Goal: Contribute content: Add original content to the website for others to see

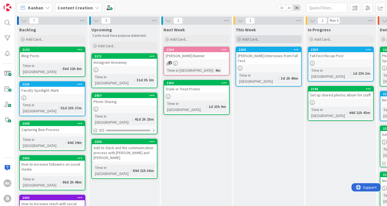
click at [256, 35] on div "Add Card..." at bounding box center [269, 39] width 66 height 8
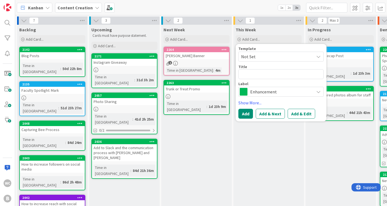
type textarea "x"
type textarea "v"
type textarea "x"
type textarea "V"
type textarea "x"
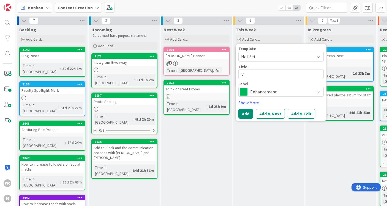
type textarea "Vi"
type textarea "x"
type textarea "Vio"
type textarea "x"
type textarea "Viol"
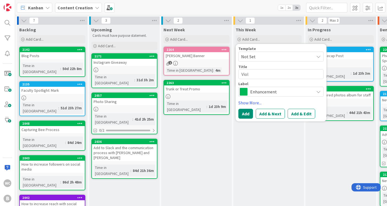
type textarea "x"
type textarea "Viole"
type textarea "x"
type textarea "Violet"
type textarea "x"
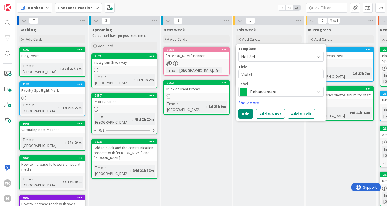
type textarea "Violet"
type textarea "x"
type textarea "Violet +"
type textarea "x"
type textarea "Violet +"
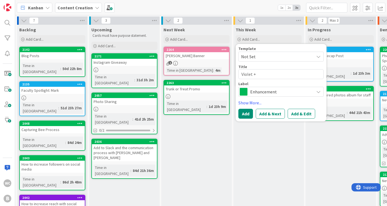
type textarea "x"
type textarea "Violet + K"
type textarea "x"
type textarea "Violet + Ka"
type textarea "x"
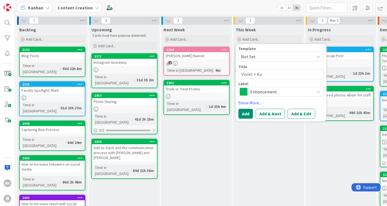
type textarea "Violet + Kat"
type textarea "x"
type textarea "Violet + [PERSON_NAME]"
type textarea "x"
type textarea "Violet + [PERSON_NAME]"
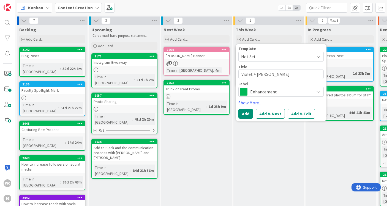
type textarea "x"
type textarea "Violet + [PERSON_NAME]"
type textarea "x"
type textarea "Violet + [PERSON_NAME]"
type textarea "x"
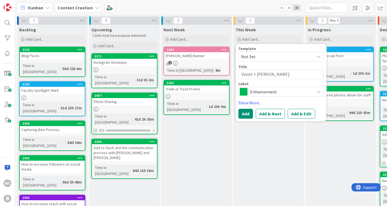
type textarea "Violet + [PERSON_NAME]"
type textarea "x"
type textarea "Violet + [PERSON_NAME]"
type textarea "x"
type textarea "Violet + [PERSON_NAME]"
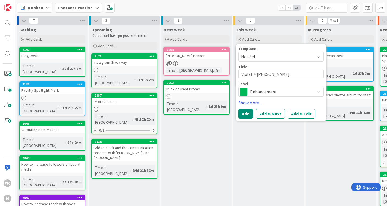
type textarea "x"
type textarea "Violet + [PERSON_NAME]"
type textarea "x"
type textarea "Violet + [PERSON_NAME]"
type textarea "x"
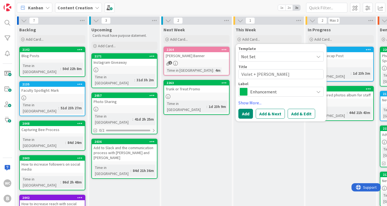
type textarea "Violet + [PERSON_NAME]"
type textarea "x"
type textarea "Violet + [PERSON_NAME] s"
type textarea "x"
type textarea "Violet + [PERSON_NAME] sh"
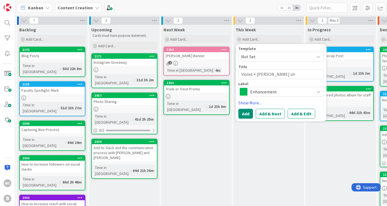
type textarea "x"
type textarea "Violet + [PERSON_NAME] sho"
type textarea "x"
type textarea "Violet + [PERSON_NAME] shou"
type textarea "x"
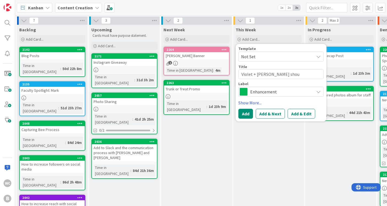
type textarea "Violet + [PERSON_NAME] shout"
type textarea "x"
type textarea "Violet + [PERSON_NAME] shou"
type textarea "x"
type textarea "Violet + [PERSON_NAME] sho"
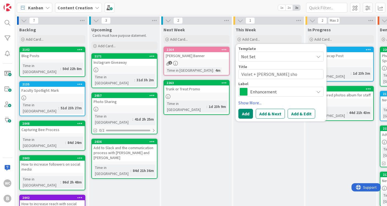
type textarea "x"
type textarea "Violet + [PERSON_NAME] sh"
type textarea "x"
type textarea "Violet + [PERSON_NAME] s"
type textarea "x"
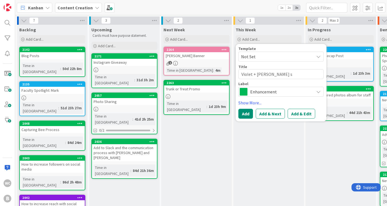
type textarea "Violet + [PERSON_NAME]"
type textarea "x"
type textarea "Violet + [PERSON_NAME] p"
type textarea "x"
type textarea "Violet + [PERSON_NAME] pr"
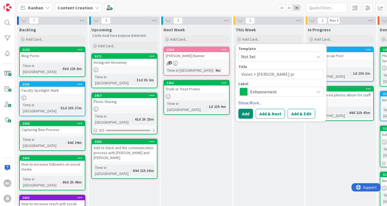
type textarea "x"
type textarea "Violet + [PERSON_NAME] pro"
type textarea "x"
type textarea "Violet + [PERSON_NAME] prom"
type textarea "x"
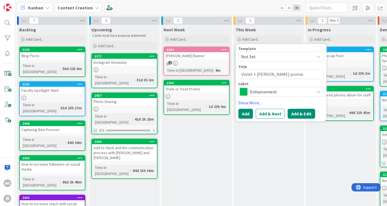
type textarea "Violet + [PERSON_NAME] promo"
click at [303, 116] on button "Add & Edit" at bounding box center [302, 114] width 28 height 10
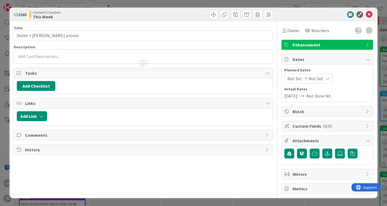
click at [327, 45] on span "Enhancement" at bounding box center [327, 45] width 70 height 7
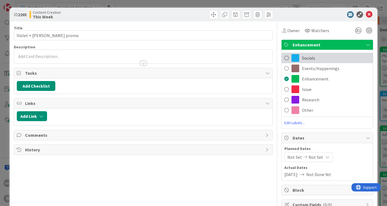
click at [288, 58] on span at bounding box center [286, 58] width 4 height 8
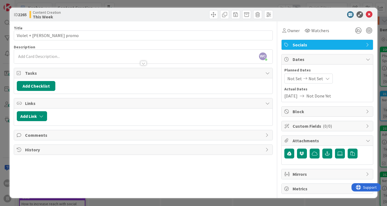
click at [70, 60] on div at bounding box center [143, 61] width 258 height 6
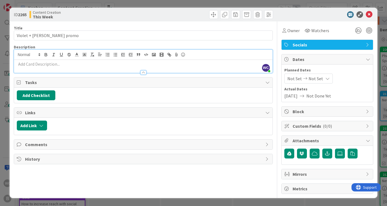
click at [40, 66] on p at bounding box center [143, 64] width 253 height 6
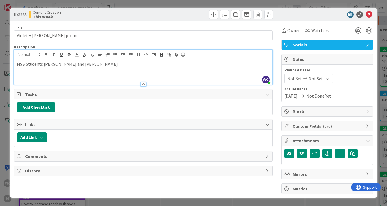
click at [17, 63] on div "MSB Students [PERSON_NAME] and [PERSON_NAME]" at bounding box center [143, 72] width 258 height 25
click at [98, 63] on p "Come see MSB Students [PERSON_NAME] and [PERSON_NAME]" at bounding box center [143, 64] width 253 height 6
click at [32, 65] on p "Come see MSB Students [PERSON_NAME] and [PERSON_NAME]" at bounding box center [143, 64] width 253 height 6
click at [119, 65] on p "Come support MSB Students [PERSON_NAME] and [PERSON_NAME]" at bounding box center [143, 64] width 253 height 6
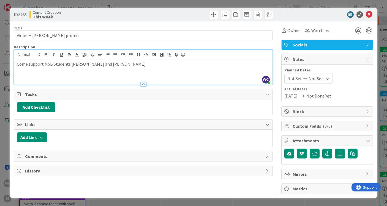
click at [54, 65] on p "Come support MSB Students [PERSON_NAME] and [PERSON_NAME]" at bounding box center [143, 64] width 253 height 6
click at [108, 64] on p "Come support MSB students [PERSON_NAME] and [PERSON_NAME]" at bounding box center [143, 64] width 253 height 6
click at [175, 65] on p "Come support MSB students [PERSON_NAME] and [PERSON_NAME] at the [DATE] this we…" at bounding box center [143, 64] width 253 height 6
click at [210, 64] on p "Come support MSB students [PERSON_NAME] and [PERSON_NAME] at the [DATE] this we…" at bounding box center [143, 64] width 253 height 6
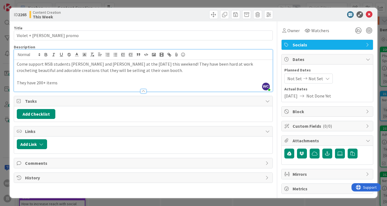
click at [58, 83] on p "They have 200+ items" at bounding box center [143, 83] width 253 height 6
drag, startPoint x: 74, startPoint y: 81, endPoint x: 59, endPoint y: 81, distance: 15.7
click at [59, 81] on p "They have 200+ items, some" at bounding box center [143, 83] width 253 height 6
click at [71, 83] on p "They have 200+ items, some" at bounding box center [143, 83] width 253 height 6
click at [37, 82] on p "They have 200+ items, some of which are original designs by [PERSON_NAME]!" at bounding box center [143, 83] width 253 height 6
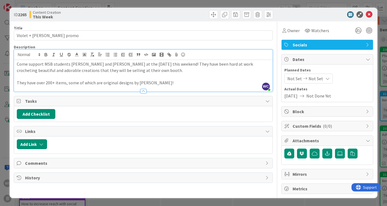
click at [171, 80] on p "They have over 200+ items, some of which are original designs by [PERSON_NAME]!" at bounding box center [143, 83] width 253 height 6
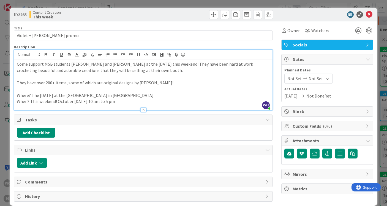
click at [88, 102] on p "When? This weekend! October [DATE] 10 am to 5 pm" at bounding box center [143, 101] width 253 height 6
click at [138, 98] on p "When? This weekend! [DATE]-[DATE], from 10 am to 5 pm" at bounding box center [143, 101] width 253 height 6
click at [158, 97] on p "Where? The [DATE] at the [GEOGRAPHIC_DATA] in [GEOGRAPHIC_DATA]" at bounding box center [143, 95] width 253 height 6
click at [163, 95] on p "Where? The [DATE] at the [GEOGRAPHIC_DATA] in [GEOGRAPHIC_DATA]" at bounding box center [143, 95] width 253 height 6
click at [135, 102] on p "When? This weekend! [DATE]-[DATE], from 10 am to 5 pm" at bounding box center [143, 101] width 253 height 6
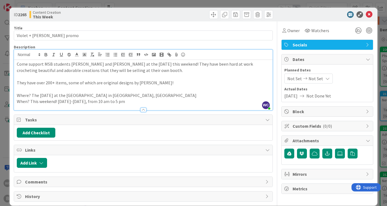
click at [69, 95] on p "Where? The [DATE] at the [GEOGRAPHIC_DATA] in [GEOGRAPHIC_DATA], [GEOGRAPHIC_DA…" at bounding box center [143, 95] width 253 height 6
click at [69, 95] on p "Where? The [DATE] located at the [GEOGRAPHIC_DATA] in [GEOGRAPHIC_DATA], [GEOGR…" at bounding box center [143, 95] width 253 height 6
click at [68, 95] on p "Where? The [DATE] located at the [GEOGRAPHIC_DATA] in [GEOGRAPHIC_DATA], [GEOGR…" at bounding box center [143, 95] width 253 height 6
click at [72, 95] on p "Where? The [DATE]! located at the [GEOGRAPHIC_DATA] in [GEOGRAPHIC_DATA], [GEOG…" at bounding box center [143, 95] width 253 height 6
click at [135, 100] on p "When? This weekend! [DATE]-[DATE], from 10 am to 5 pm" at bounding box center [143, 101] width 253 height 6
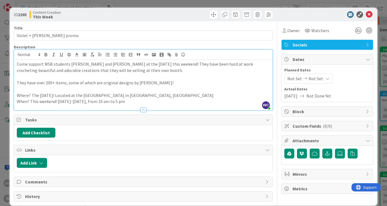
click at [132, 70] on p "Come support MSB students [PERSON_NAME] and [PERSON_NAME] at the [DATE] this we…" at bounding box center [143, 67] width 253 height 12
click at [133, 26] on div "Title 27 / 128" at bounding box center [143, 28] width 259 height 5
click at [141, 72] on p "Come support MSB students [PERSON_NAME] and [PERSON_NAME] at the [DATE] this we…" at bounding box center [143, 67] width 253 height 12
drag, startPoint x: 186, startPoint y: 70, endPoint x: 171, endPoint y: 70, distance: 15.1
click at [171, 70] on p "Come support MSB students [PERSON_NAME] and [PERSON_NAME] at the [DATE] this we…" at bounding box center [143, 67] width 253 height 12
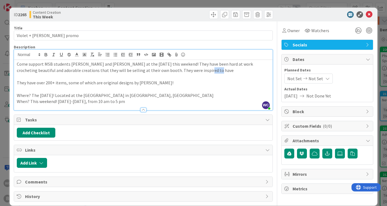
drag, startPoint x: 182, startPoint y: 71, endPoint x: 172, endPoint y: 71, distance: 10.2
click at [172, 71] on p "Come support MSB students [PERSON_NAME] and [PERSON_NAME] at the [DATE] this we…" at bounding box center [143, 67] width 253 height 12
drag, startPoint x: 182, startPoint y: 72, endPoint x: 208, endPoint y: 71, distance: 26.2
click at [208, 71] on p "Come support MSB students [PERSON_NAME] and [PERSON_NAME] at the [DATE] this we…" at bounding box center [143, 67] width 253 height 12
drag, startPoint x: 197, startPoint y: 71, endPoint x: 167, endPoint y: 71, distance: 30.0
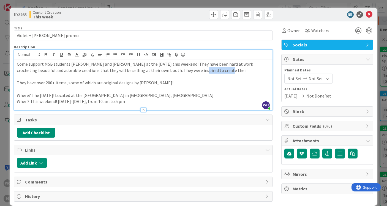
click at [167, 71] on p "Come support MSB students [PERSON_NAME] and [PERSON_NAME] at the [DATE] this we…" at bounding box center [143, 67] width 253 height 12
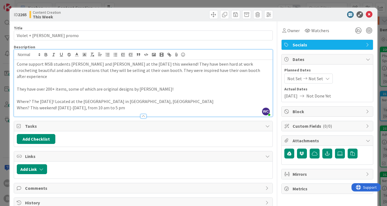
click at [249, 80] on p at bounding box center [143, 83] width 253 height 6
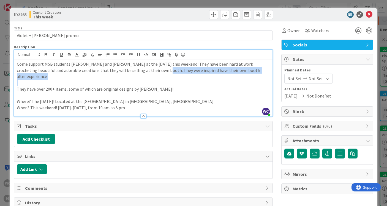
drag, startPoint x: 248, startPoint y: 73, endPoint x: 131, endPoint y: 71, distance: 117.5
click at [131, 71] on div "Come support MSB students [PERSON_NAME] and [PERSON_NAME] at the [DATE] this we…" at bounding box center [143, 88] width 258 height 57
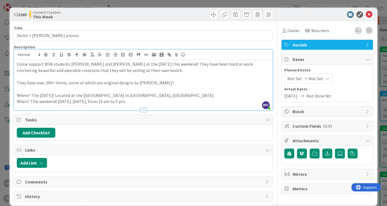
drag, startPoint x: 131, startPoint y: 103, endPoint x: 13, endPoint y: 52, distance: 128.5
click at [13, 52] on div "ID 2265 Content Creation This Week Title 27 / 128 Violet + [PERSON_NAME] promo …" at bounding box center [194, 107] width 368 height 198
copy div "Come support MSB students [PERSON_NAME] and [PERSON_NAME] at the [DATE] this we…"
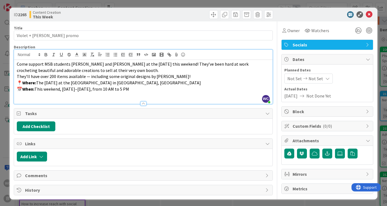
click at [112, 70] on p "Come support MSB students [PERSON_NAME] and [PERSON_NAME] at the [DATE] this we…" at bounding box center [143, 67] width 253 height 12
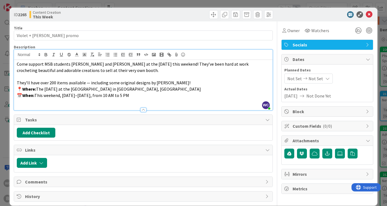
click at [171, 84] on p "They’ll have over 200 items available — including some original designs by [PER…" at bounding box center [143, 83] width 253 height 6
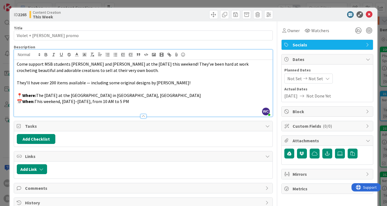
click at [132, 105] on p at bounding box center [143, 108] width 253 height 6
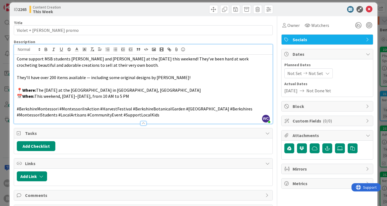
scroll to position [6, 0]
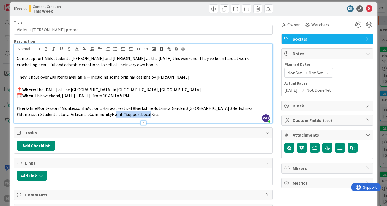
drag, startPoint x: 160, startPoint y: 111, endPoint x: 120, endPoint y: 111, distance: 40.4
click at [120, 111] on p "#BerkshireMontessori #MontessoriInAction #HarvestFestival #BerkshireBotanicalGa…" at bounding box center [143, 111] width 253 height 12
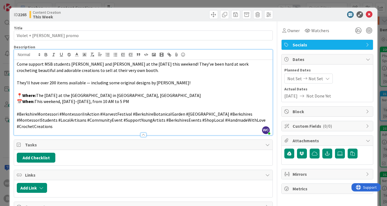
scroll to position [0, 0]
click at [111, 71] on p "Come support MSB students [PERSON_NAME] and [PERSON_NAME] at the [DATE] this we…" at bounding box center [143, 67] width 253 height 12
click at [168, 83] on p "They’ll have over 200 items available — including some original designs by [PER…" at bounding box center [143, 83] width 253 height 6
click at [147, 83] on span "They’ll have over 200 items available — including some original designs by [PER…" at bounding box center [104, 83] width 174 height 6
drag, startPoint x: 147, startPoint y: 83, endPoint x: 118, endPoint y: 83, distance: 28.6
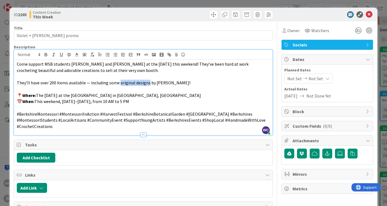
click at [118, 83] on span "They’ll have over 200 items available — including some original designs by [PER…" at bounding box center [104, 83] width 174 height 6
click at [178, 92] on p "📍 Where: The [DATE] at the [GEOGRAPHIC_DATA] in [GEOGRAPHIC_DATA], [GEOGRAPHIC_…" at bounding box center [143, 95] width 253 height 6
click at [153, 86] on p at bounding box center [143, 89] width 253 height 6
click at [126, 83] on span "They’ll have over 200 items available — including some made from original patte…" at bounding box center [116, 83] width 198 height 6
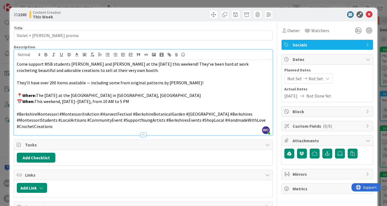
click at [159, 84] on span "They’ll have over 200 items available — including some from original patterns b…" at bounding box center [110, 83] width 187 height 6
click at [135, 99] on p "📅 When: This weekend, [DATE]–[DATE], from 10 AM to 5 PM" at bounding box center [143, 101] width 253 height 6
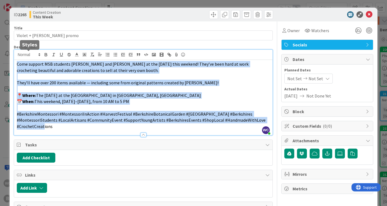
drag, startPoint x: 57, startPoint y: 127, endPoint x: 12, endPoint y: 52, distance: 87.5
click at [12, 52] on div "ID 2265 Content Creation This Week Title 27 / 128 Violet + [PERSON_NAME] promo …" at bounding box center [194, 119] width 368 height 223
copy div "Come support MSB students [PERSON_NAME] and [PERSON_NAME] at the [DATE] this we…"
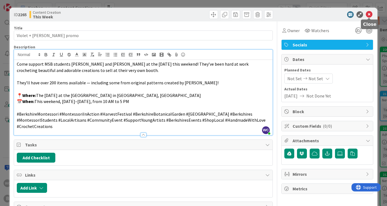
click at [370, 15] on icon at bounding box center [369, 14] width 7 height 7
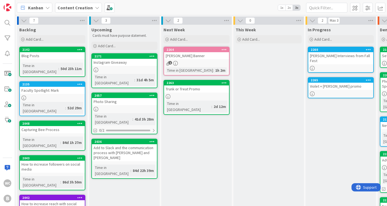
click at [152, 140] on icon at bounding box center [151, 142] width 5 height 4
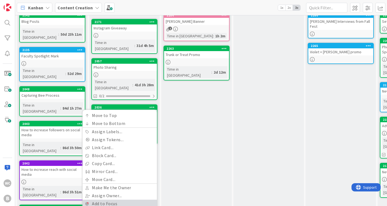
scroll to position [59, 0]
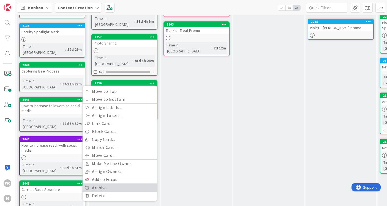
click at [108, 184] on link "Archive" at bounding box center [120, 188] width 74 height 8
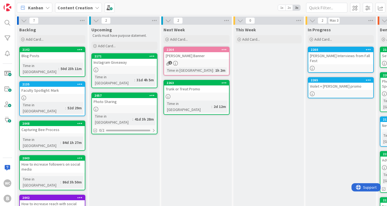
scroll to position [0, 0]
